Goal: Navigation & Orientation: Understand site structure

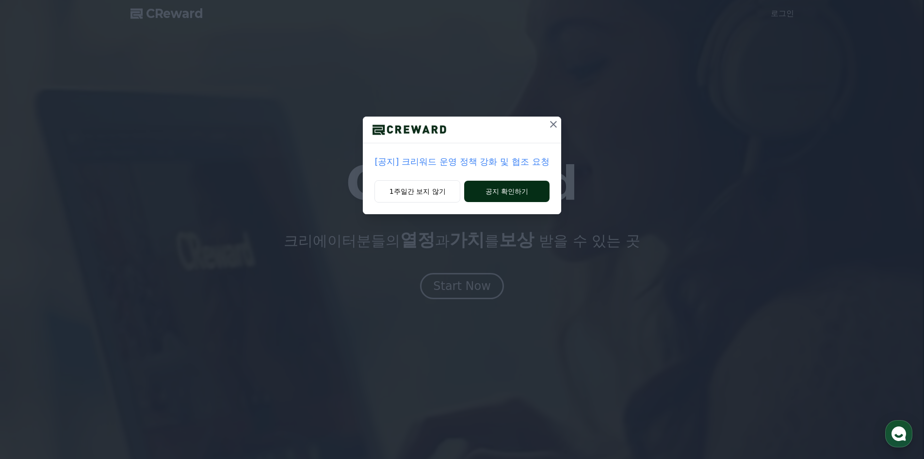
click at [512, 190] on button "공지 확인하기" at bounding box center [506, 191] width 85 height 21
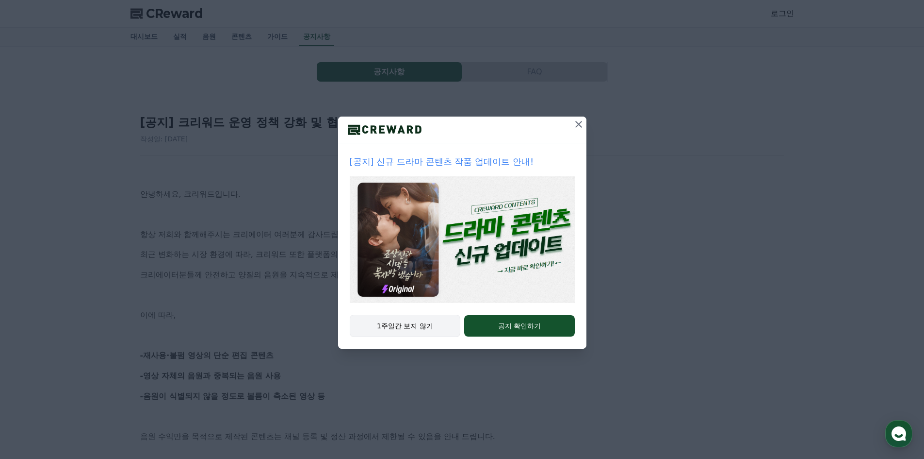
click at [386, 325] on button "1주일간 보지 않기" at bounding box center [405, 325] width 111 height 22
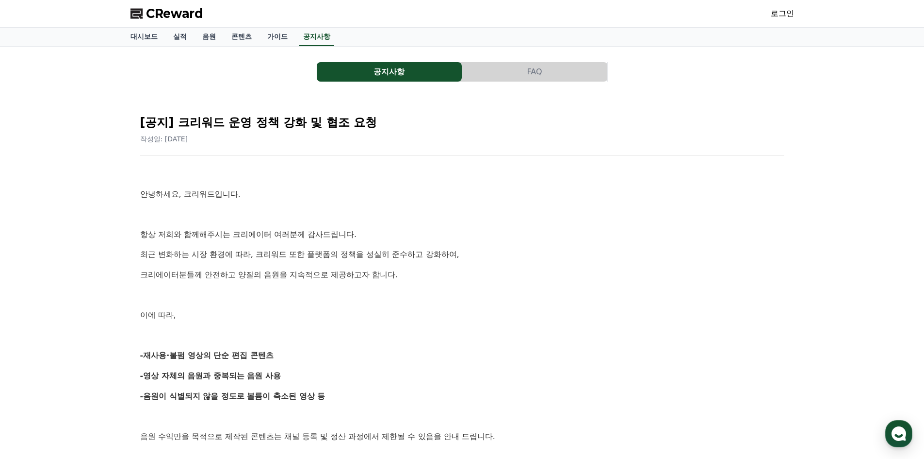
click at [416, 75] on button "공지사항" at bounding box center [389, 71] width 145 height 19
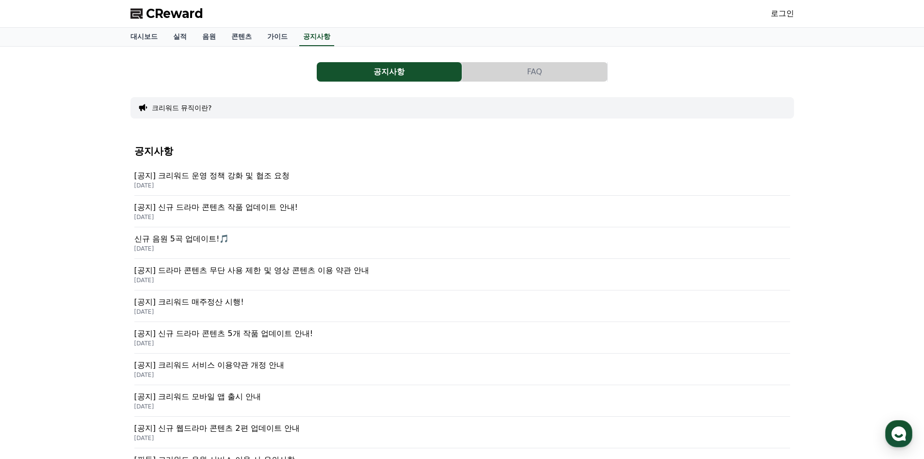
click at [167, 13] on span "CReward" at bounding box center [174, 14] width 57 height 16
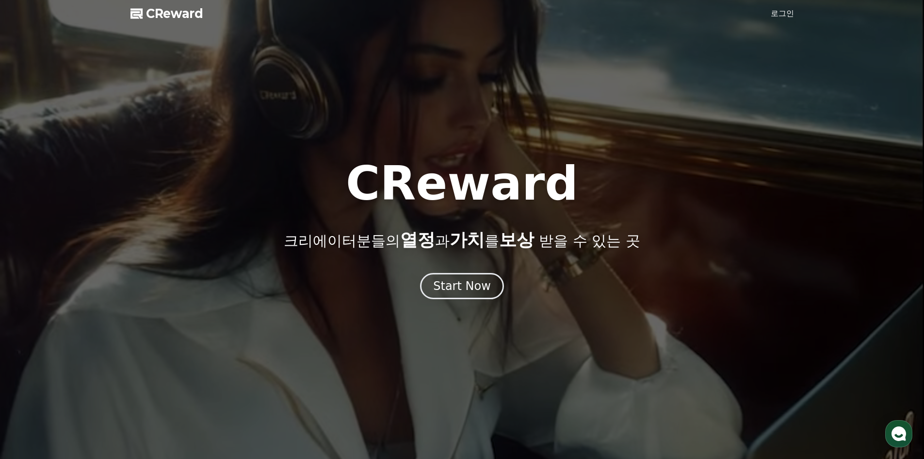
drag, startPoint x: 765, startPoint y: 28, endPoint x: 771, endPoint y: 24, distance: 7.0
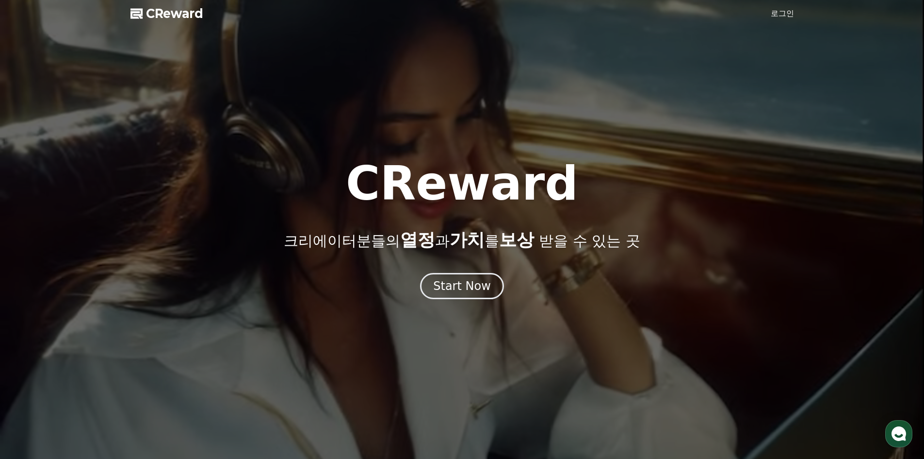
click at [766, 27] on div at bounding box center [462, 229] width 924 height 459
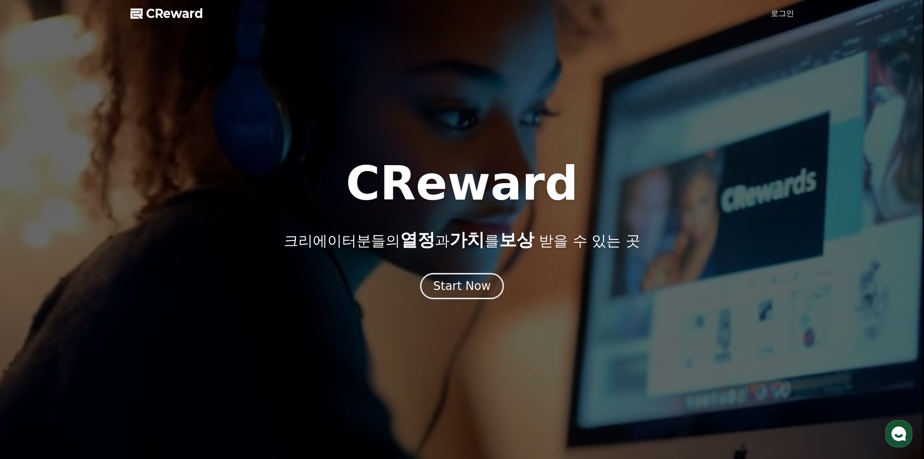
click at [779, 16] on link "로그인" at bounding box center [782, 14] width 23 height 12
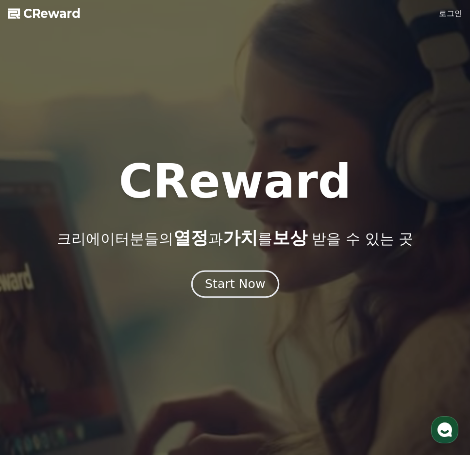
click at [233, 288] on div "Start Now" at bounding box center [235, 284] width 60 height 16
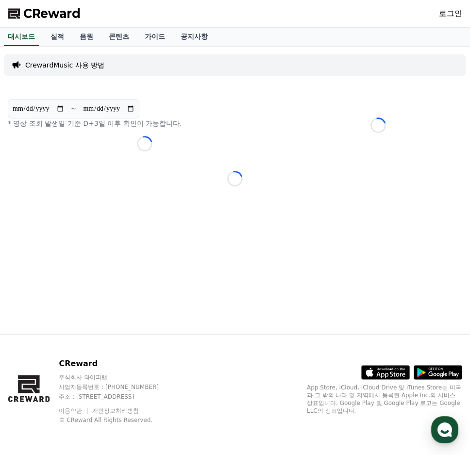
click at [63, 67] on p "CrewardMusic 사용 방법" at bounding box center [64, 65] width 79 height 10
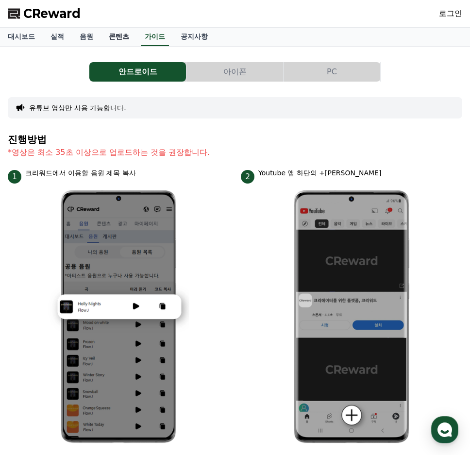
click at [115, 39] on link "콘텐츠" at bounding box center [119, 37] width 36 height 18
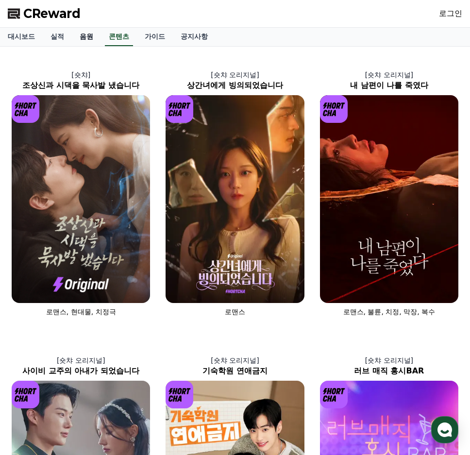
click at [92, 40] on link "음원" at bounding box center [86, 37] width 29 height 18
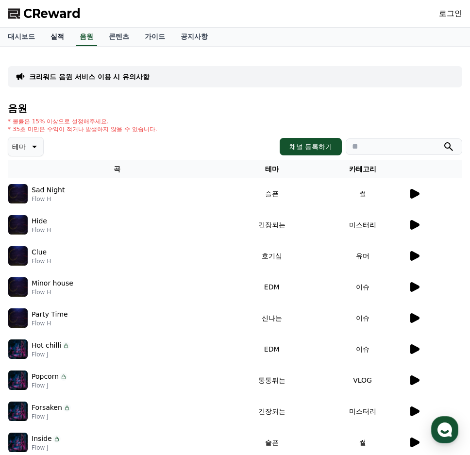
click at [67, 37] on link "실적" at bounding box center [57, 37] width 29 height 18
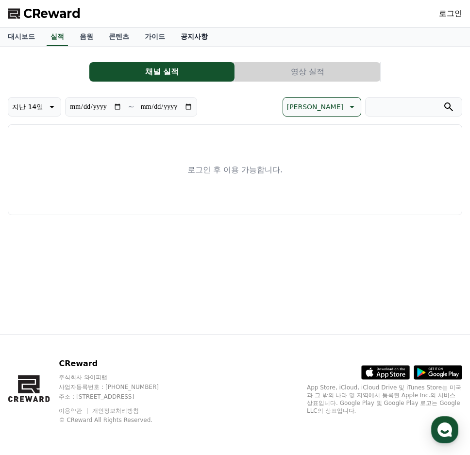
click at [203, 37] on link "공지사항" at bounding box center [194, 37] width 43 height 18
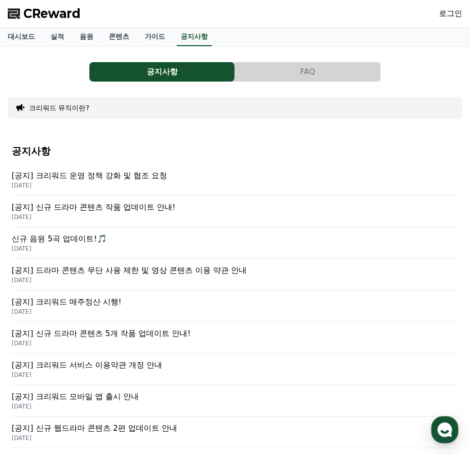
click at [126, 181] on p "[공지] 크리워드 운영 정책 강화 및 협조 요청" at bounding box center [235, 176] width 446 height 12
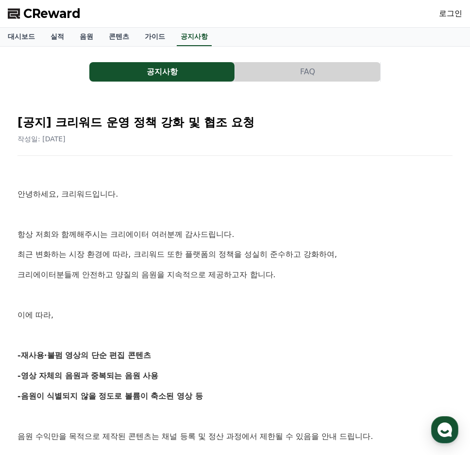
click at [253, 67] on button "FAQ" at bounding box center [307, 71] width 145 height 19
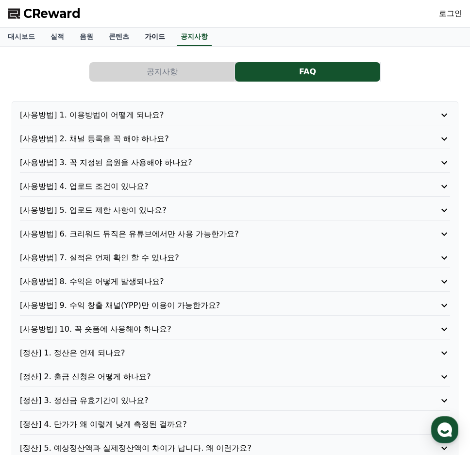
click at [149, 39] on link "가이드" at bounding box center [155, 37] width 36 height 18
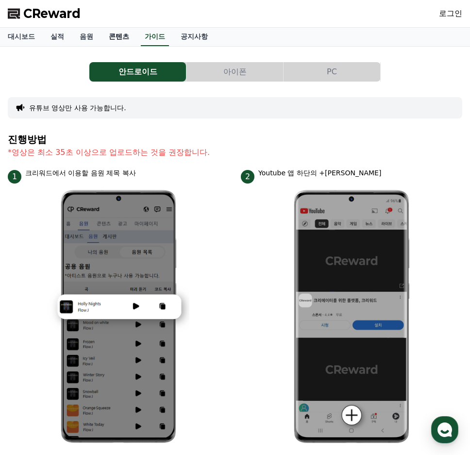
click at [116, 39] on link "콘텐츠" at bounding box center [119, 37] width 36 height 18
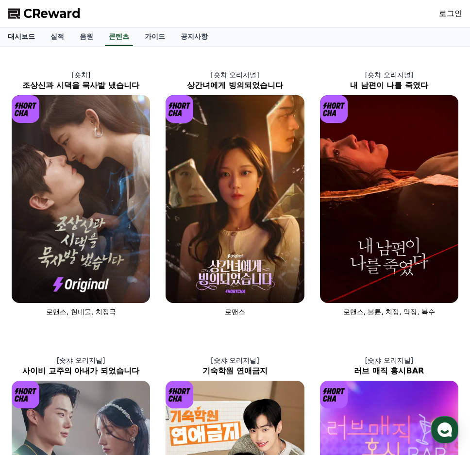
click at [31, 35] on link "대시보드" at bounding box center [21, 37] width 43 height 18
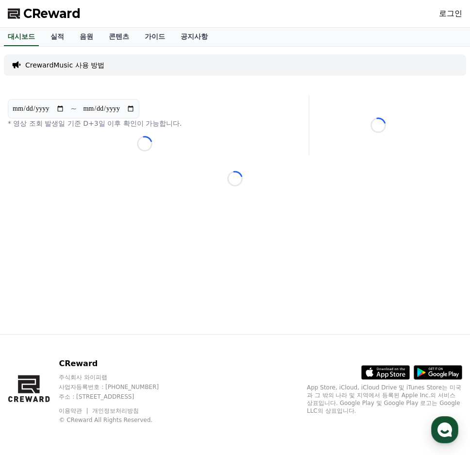
click at [42, 15] on span "CReward" at bounding box center [51, 14] width 57 height 16
